Goal: Information Seeking & Learning: Find specific fact

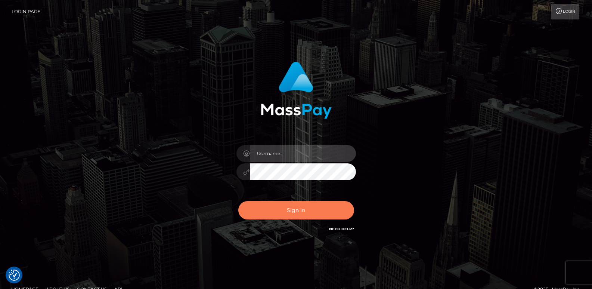
type input "ts2.es"
click at [298, 216] on button "Sign in" at bounding box center [296, 210] width 116 height 18
type input "ts2.es"
click at [290, 216] on button "Sign in" at bounding box center [296, 210] width 116 height 18
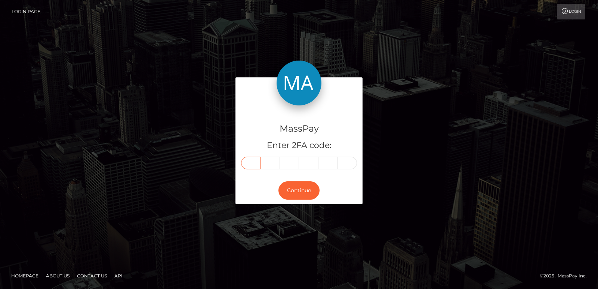
click at [260, 166] on input "text" at bounding box center [250, 163] width 19 height 13
paste input "5"
type input "5"
type input "9"
type input "5"
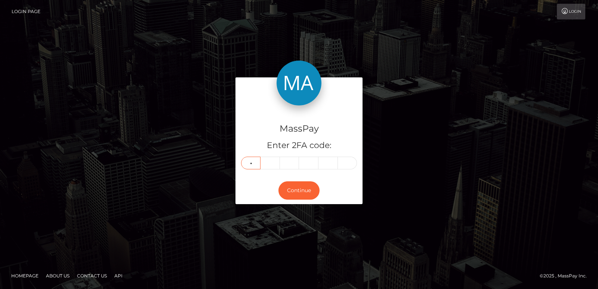
type input "9"
type input "7"
type input "2"
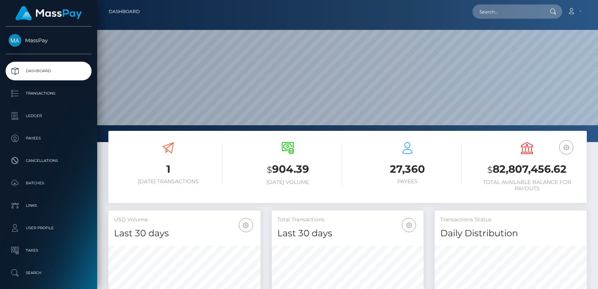
scroll to position [133, 152]
click at [494, 13] on input "text" at bounding box center [507, 11] width 70 height 14
paste input "williamsd948@yahoo.com"
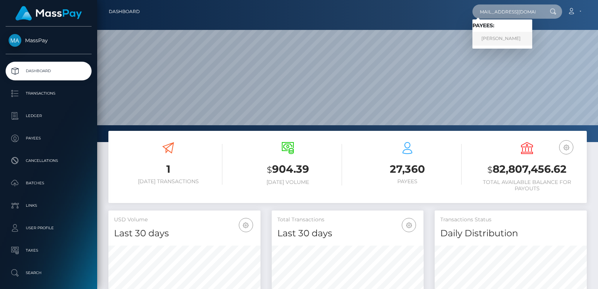
type input "williamsd948@yahoo.com"
click at [492, 38] on link "DAVID LEE GILLARD" at bounding box center [502, 39] width 60 height 14
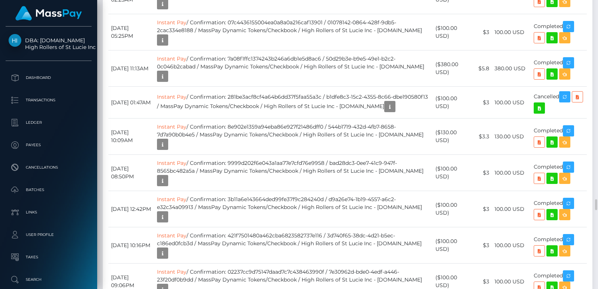
scroll to position [90, 152]
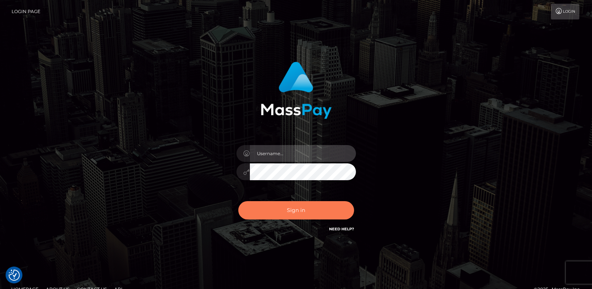
type input "[DOMAIN_NAME]"
click at [264, 210] on button "Sign in" at bounding box center [296, 210] width 116 height 18
type input "ts2.es"
click at [274, 206] on button "Sign in" at bounding box center [296, 210] width 116 height 18
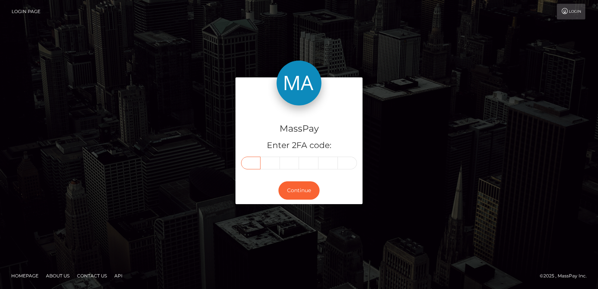
click at [249, 164] on input "text" at bounding box center [250, 163] width 19 height 13
paste input "2"
type input "2"
type input "8"
type input "0"
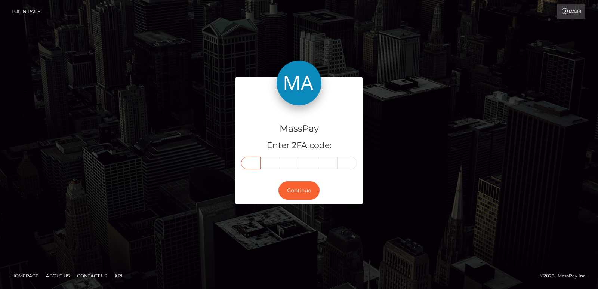
type input "3"
type input "0"
type input "2"
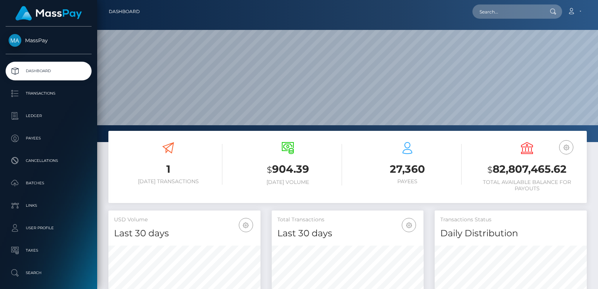
scroll to position [133, 152]
click at [486, 12] on input "text" at bounding box center [507, 11] width 70 height 14
paste input "a.l.jordansr@gmail.com"
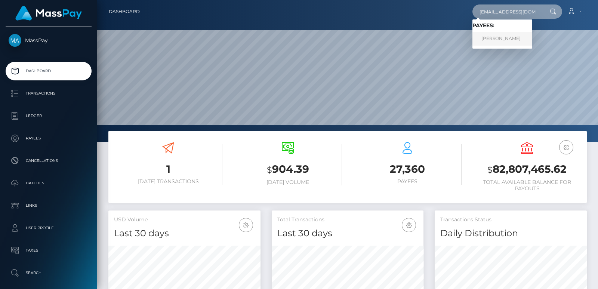
type input "a.l.jordansr@gmail.com"
click at [489, 40] on link "Alfred Jordan Sr." at bounding box center [502, 39] width 60 height 14
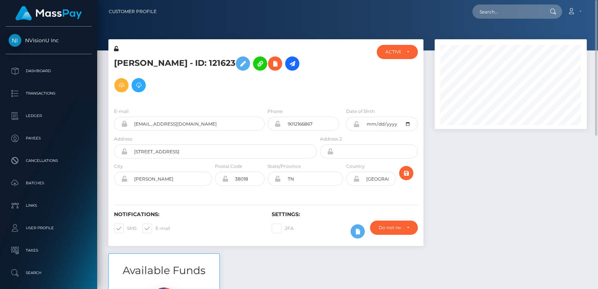
click at [124, 56] on h5 "[PERSON_NAME] - ID: 121623" at bounding box center [213, 74] width 199 height 43
copy h5 "[PERSON_NAME]"
